Goal: Information Seeking & Learning: Learn about a topic

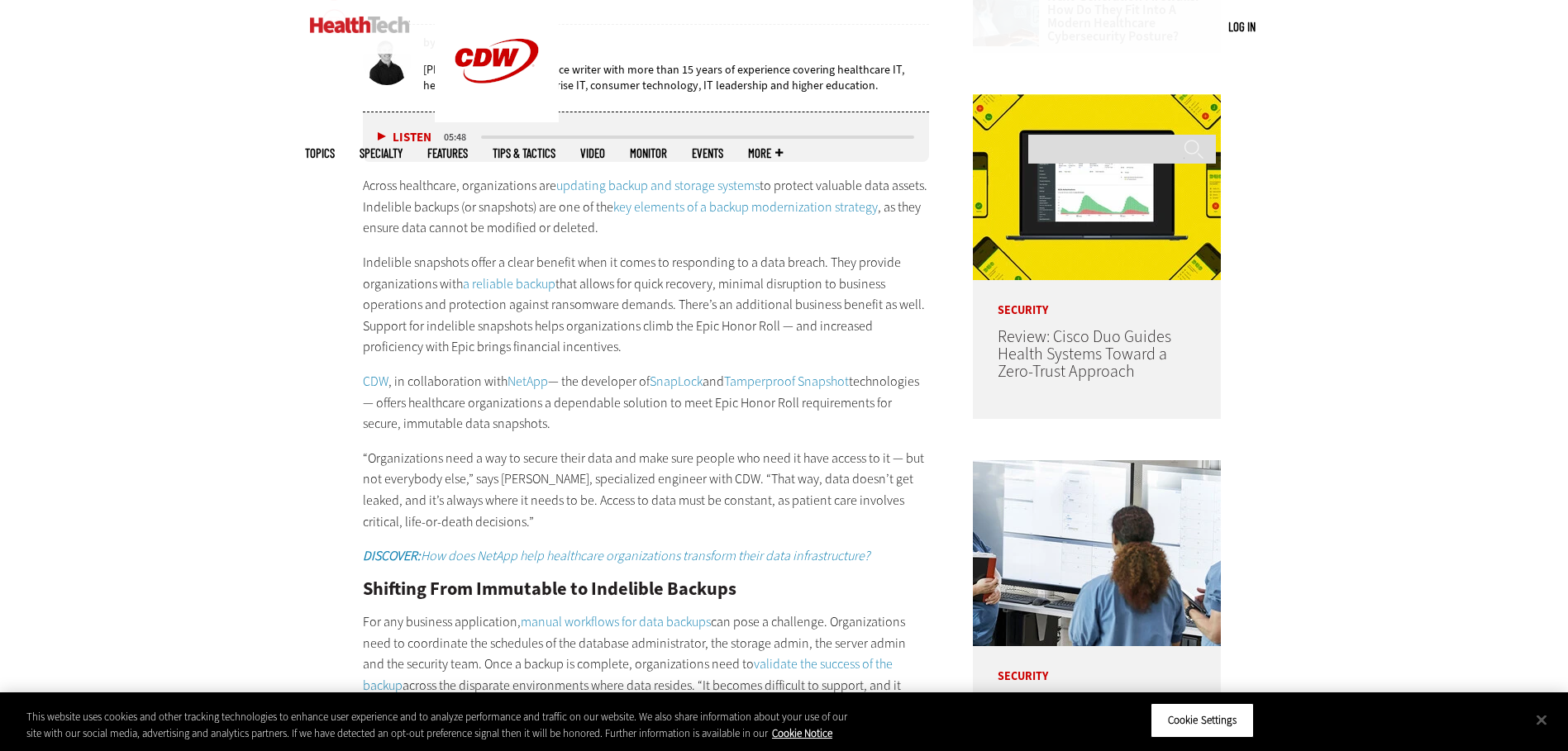
scroll to position [1157, 0]
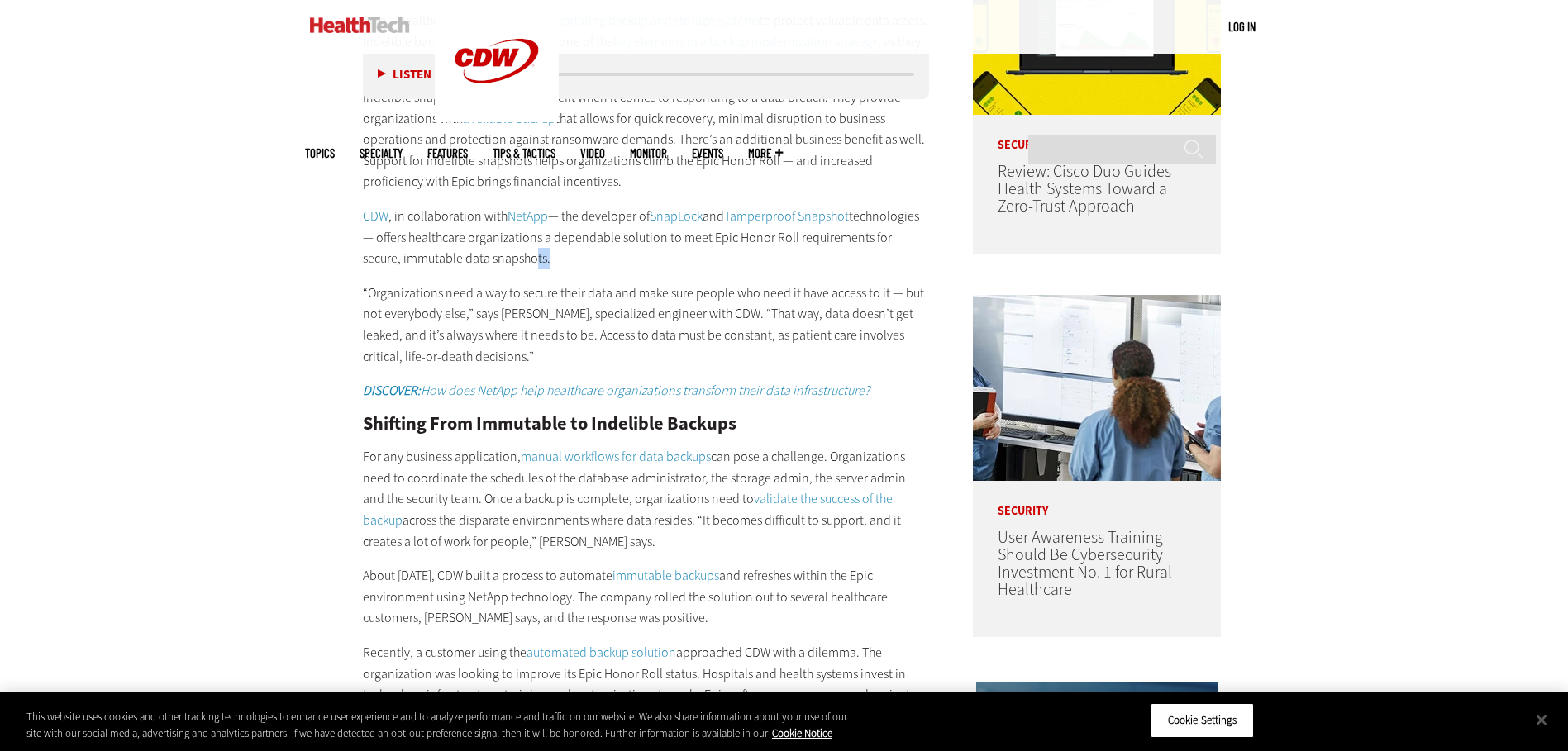
drag, startPoint x: 506, startPoint y: 257, endPoint x: 486, endPoint y: 257, distance: 20.0
click at [486, 257] on p "CDW , in collaboration with NetApp — the developer of SnapLock and Tamperproof …" at bounding box center [646, 238] width 567 height 64
drag, startPoint x: 486, startPoint y: 257, endPoint x: 532, endPoint y: 259, distance: 46.0
click at [532, 259] on p "CDW , in collaboration with NetApp — the developer of SnapLock and Tamperproof …" at bounding box center [646, 238] width 567 height 64
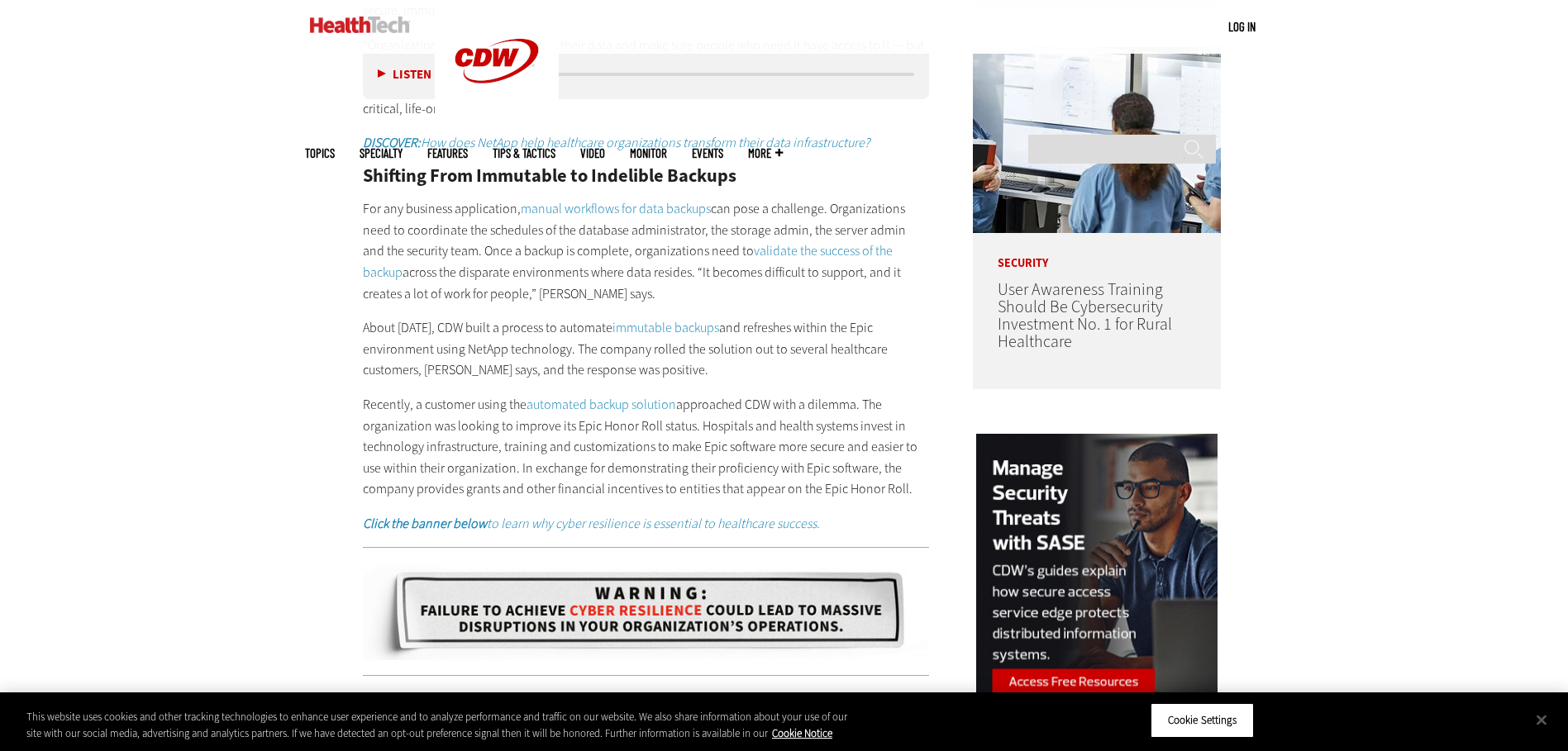
scroll to position [1653, 0]
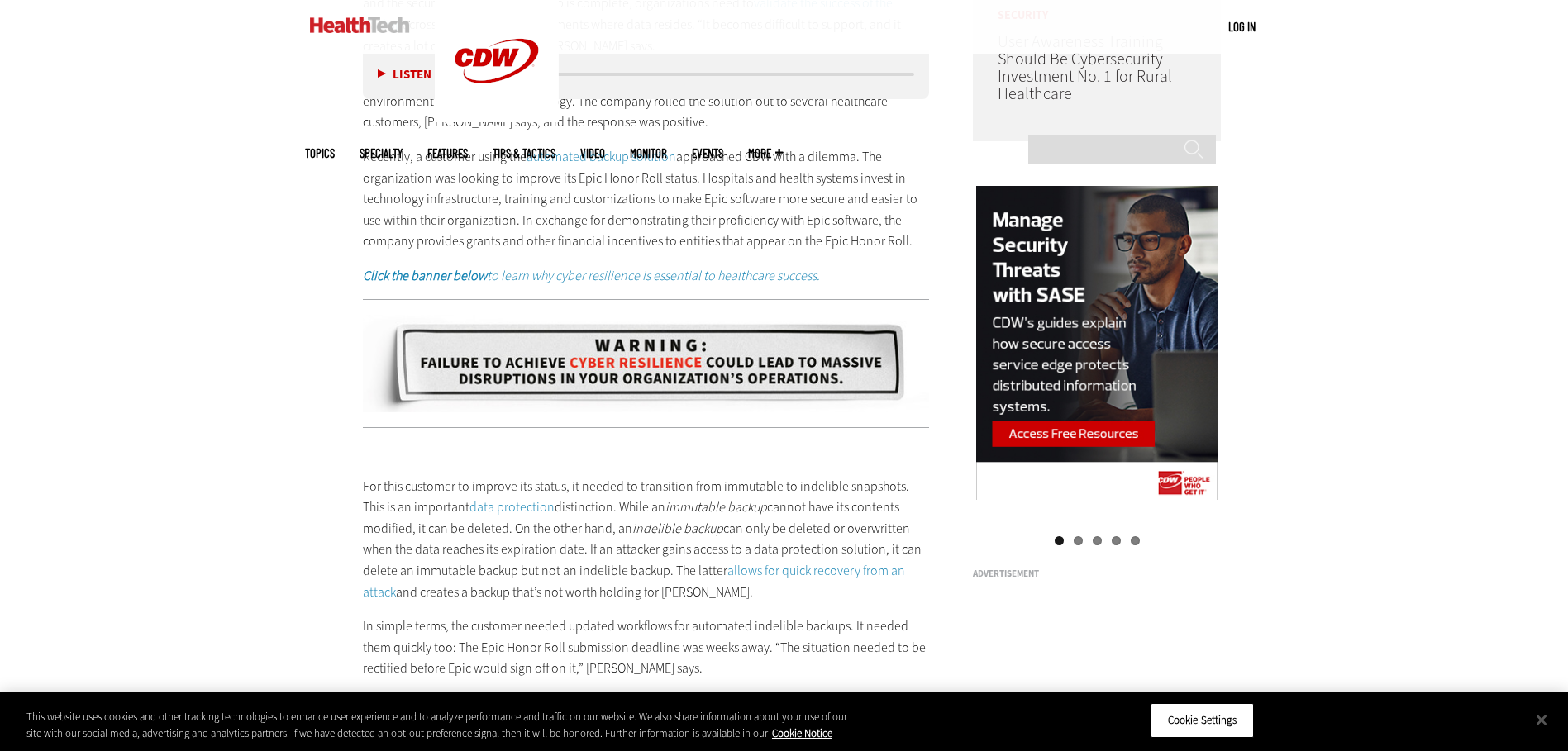
click at [591, 155] on link "automated backup solution" at bounding box center [602, 156] width 150 height 18
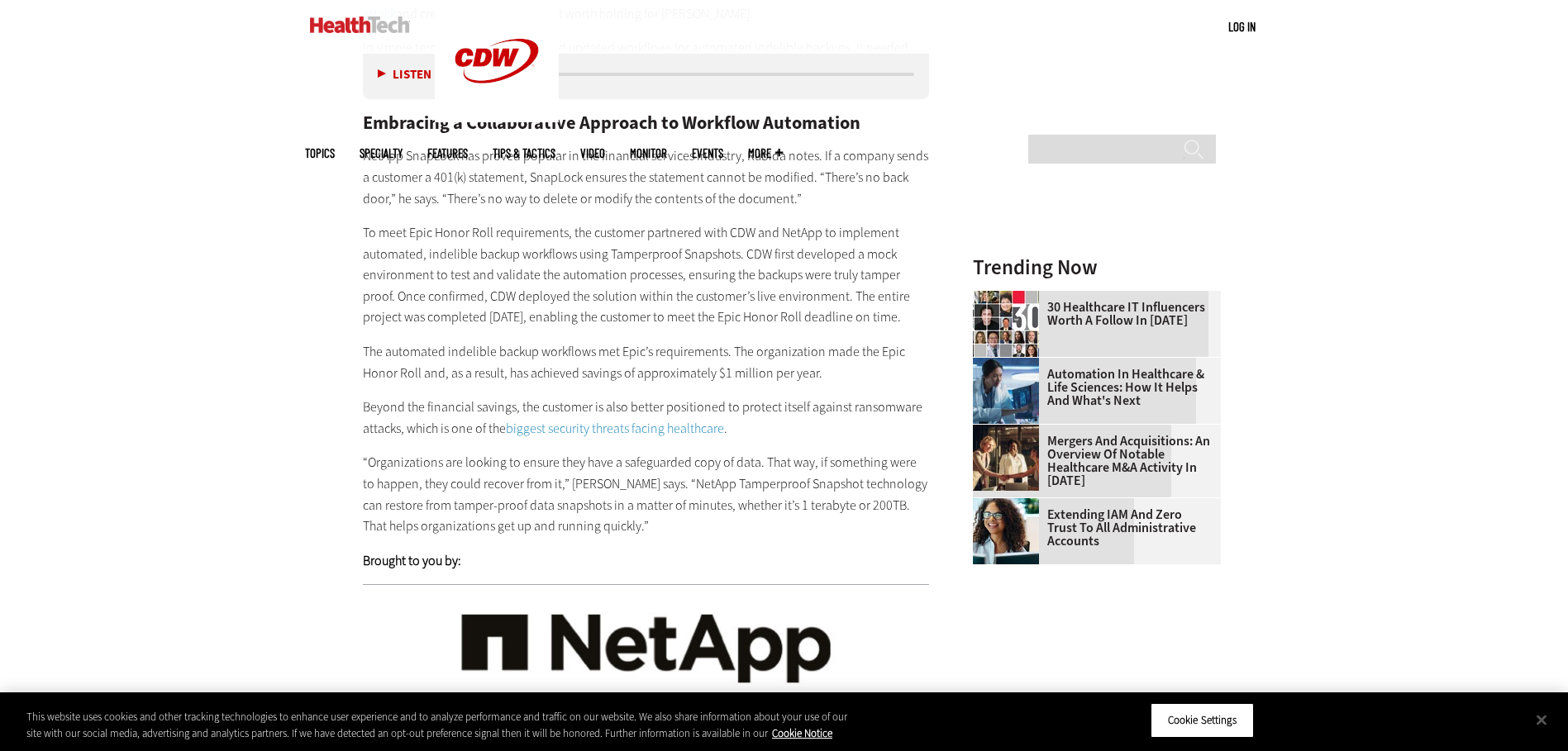
scroll to position [2314, 0]
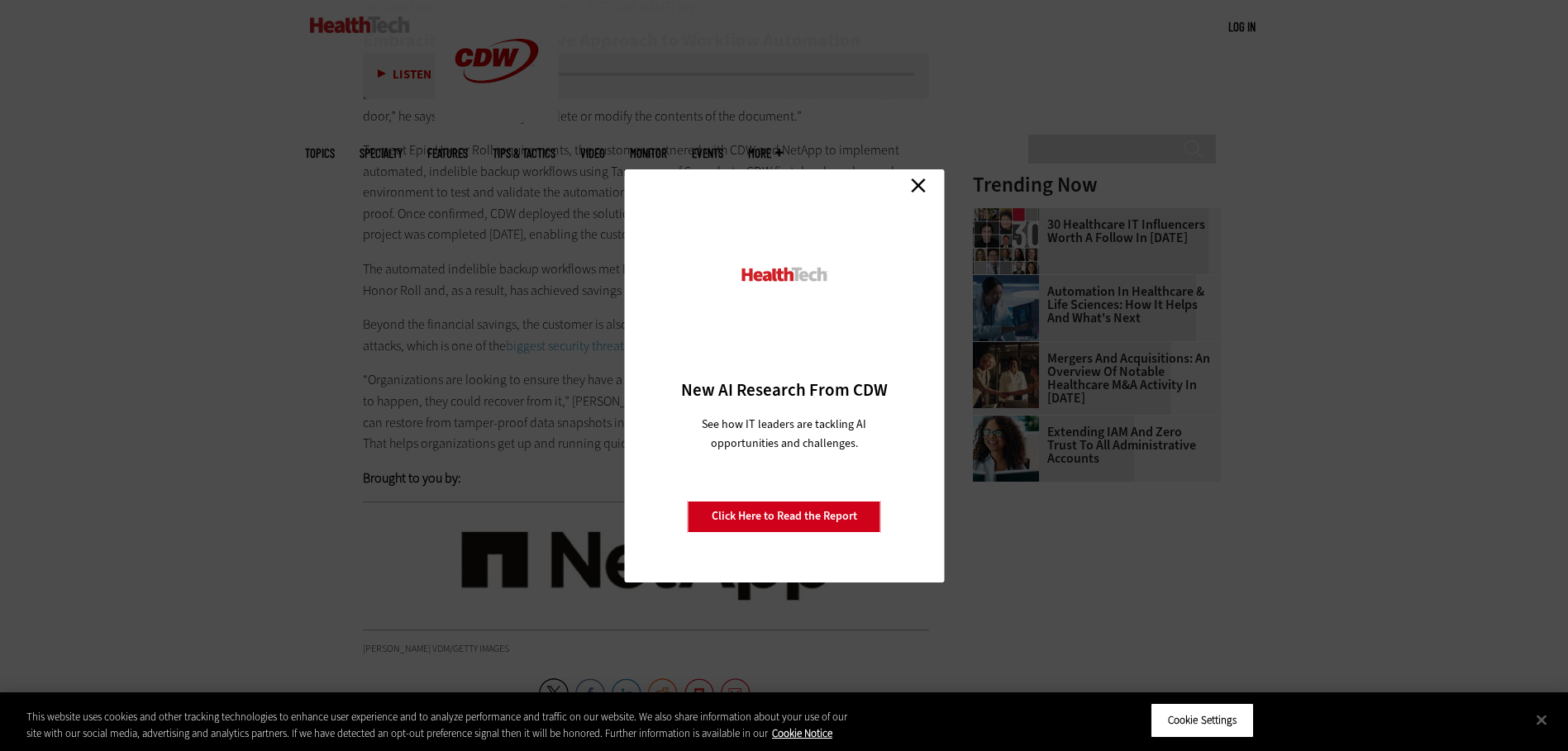
click at [919, 184] on link "Close" at bounding box center [918, 186] width 25 height 25
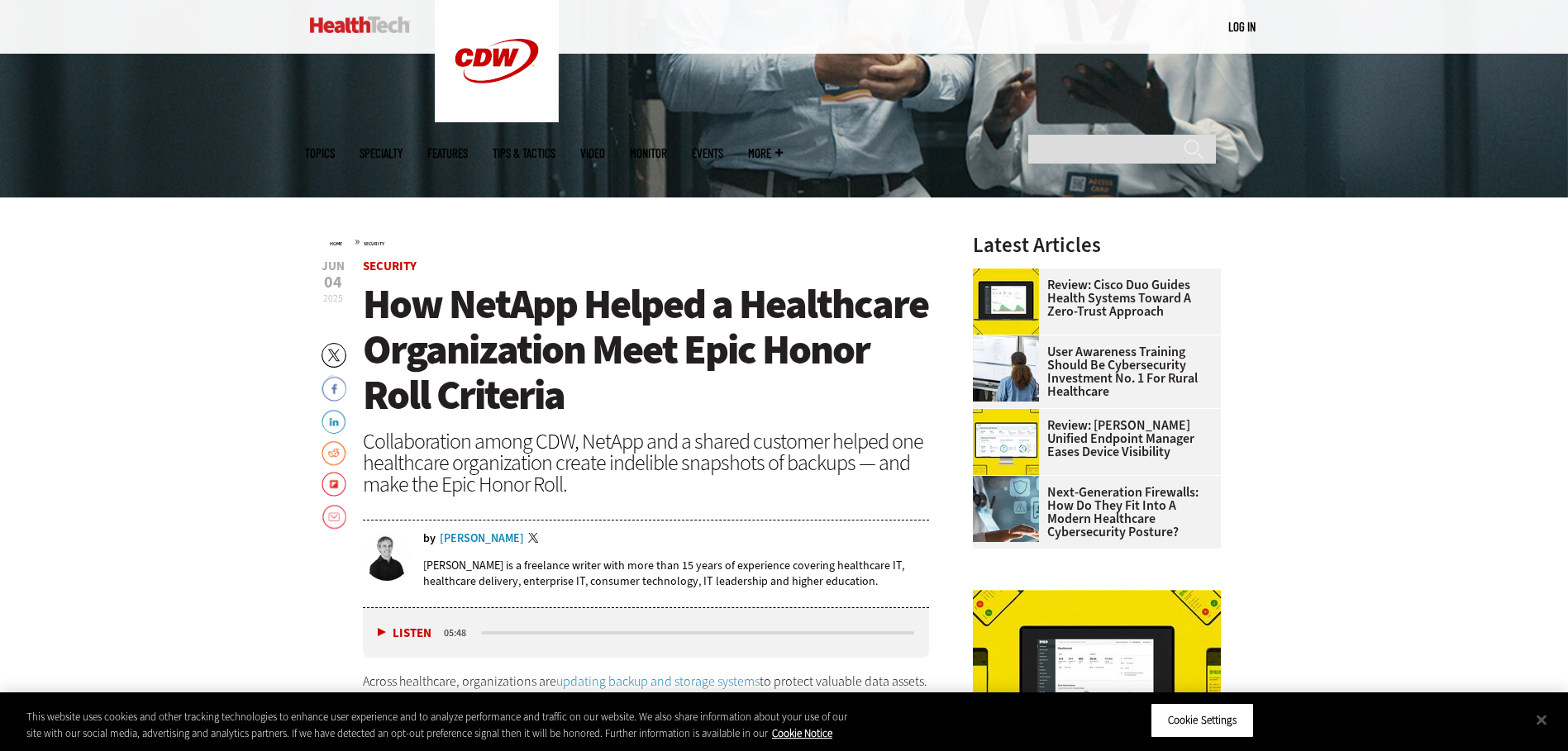
scroll to position [0, 0]
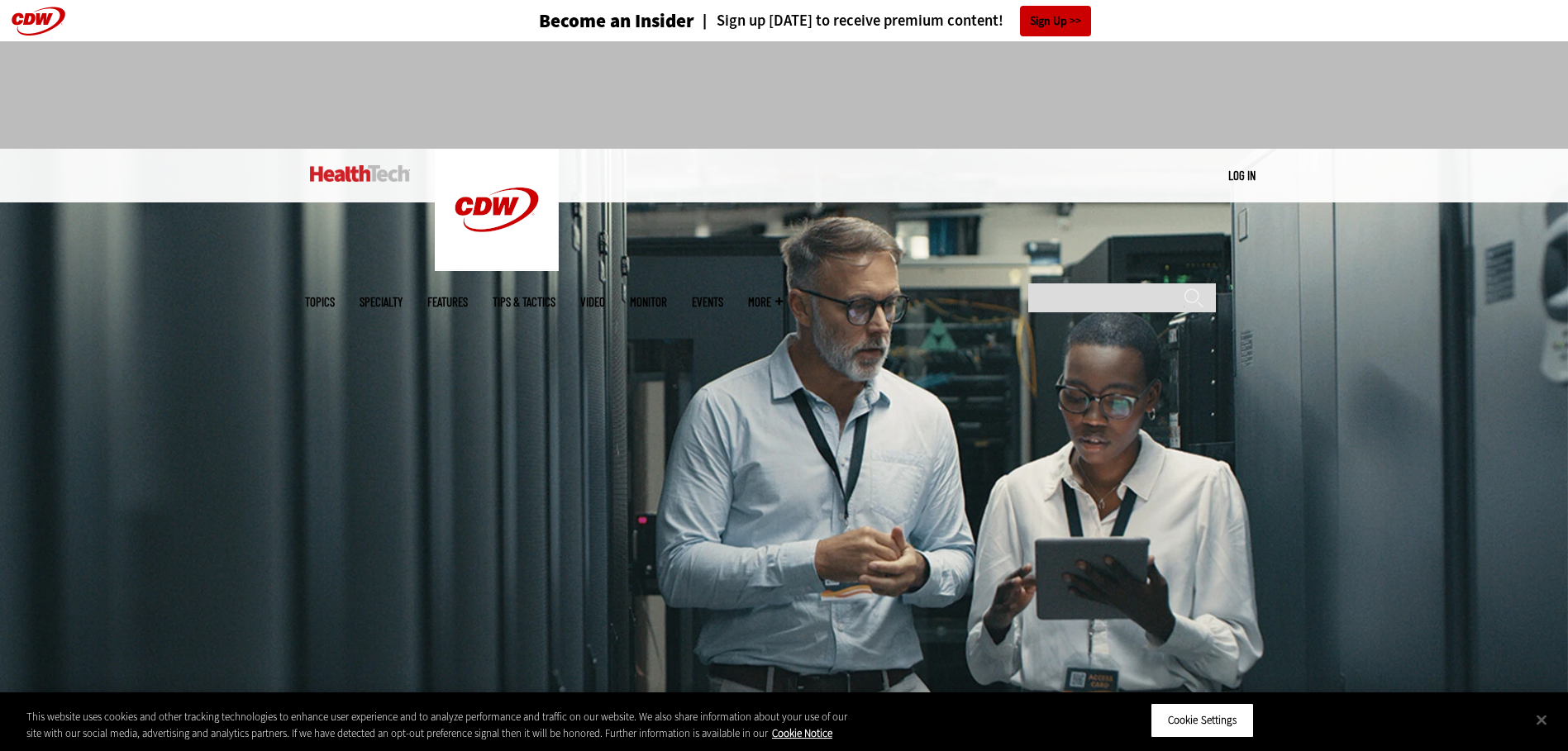
click at [1438, 19] on header "Become an Insider Sign up [DATE] to receive premium content! Sign Up" at bounding box center [784, 21] width 1568 height 41
